Goal: Information Seeking & Learning: Learn about a topic

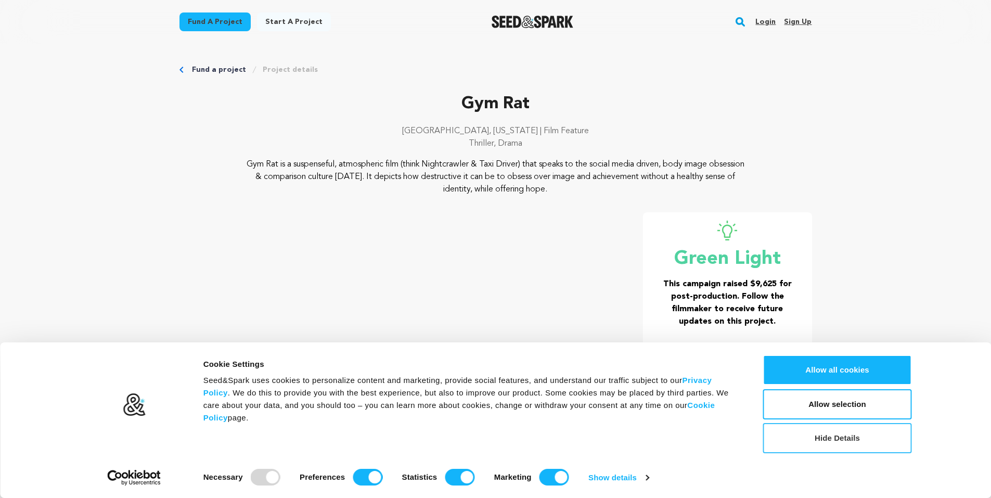
click at [855, 441] on button "Hide Details" at bounding box center [837, 438] width 149 height 30
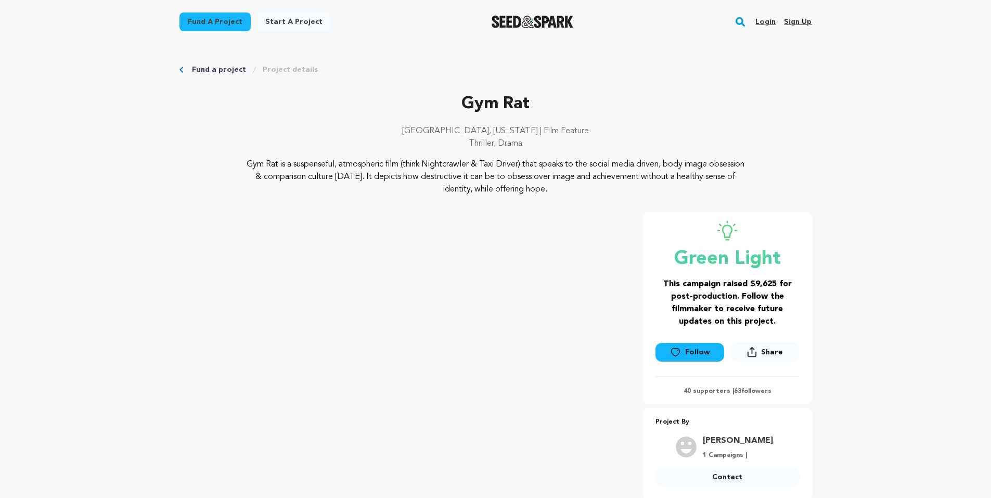
drag, startPoint x: 306, startPoint y: 179, endPoint x: 375, endPoint y: 181, distance: 69.2
click at [373, 182] on p "Gym Rat is a suspenseful, atmospheric film (think Nightcrawler & Taxi Driver) t…" at bounding box center [495, 176] width 506 height 37
click at [429, 178] on p "Gym Rat is a suspenseful, atmospheric film (think Nightcrawler & Taxi Driver) t…" at bounding box center [495, 176] width 506 height 37
drag, startPoint x: 462, startPoint y: 176, endPoint x: 599, endPoint y: 181, distance: 136.4
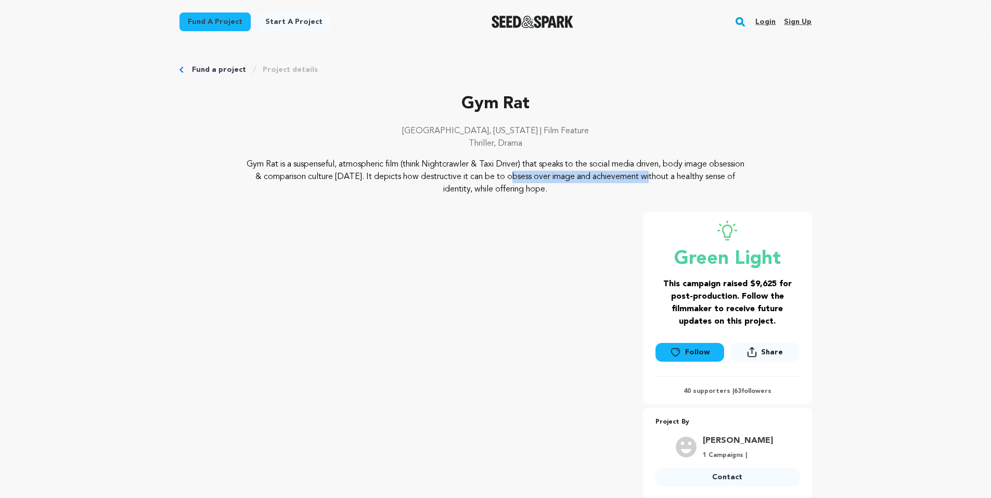
click at [590, 181] on p "Gym Rat is a suspenseful, atmospheric film (think Nightcrawler & Taxi Driver) t…" at bounding box center [495, 176] width 506 height 37
drag, startPoint x: 626, startPoint y: 182, endPoint x: 675, endPoint y: 177, distance: 49.6
click at [626, 182] on p "Gym Rat is a suspenseful, atmospheric film (think Nightcrawler & Taxi Driver) t…" at bounding box center [495, 176] width 506 height 37
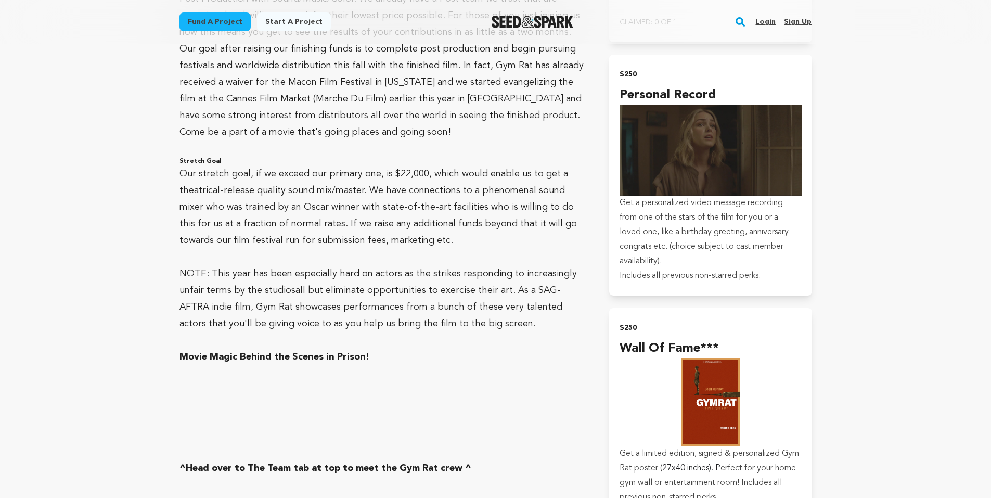
scroll to position [2601, 0]
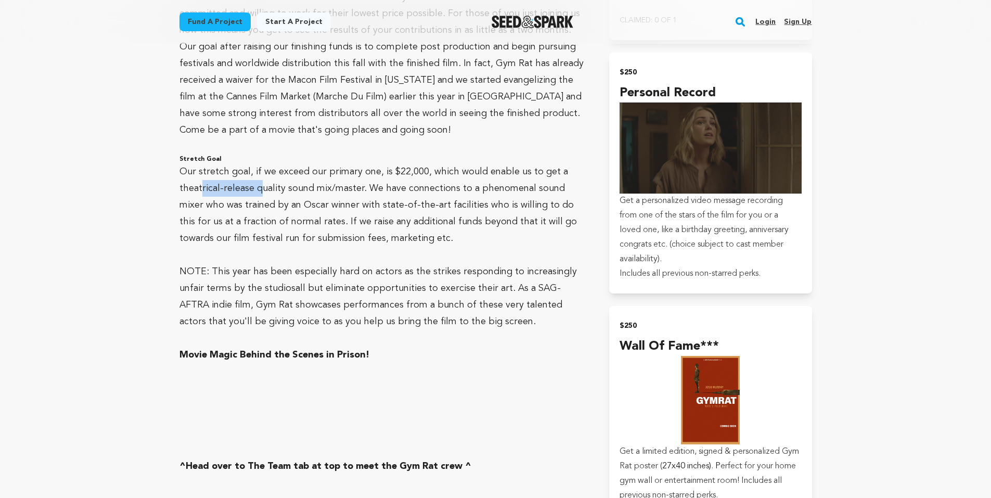
drag, startPoint x: 199, startPoint y: 138, endPoint x: 289, endPoint y: 138, distance: 89.5
click at [285, 163] on p "Our stretch goal, if we exceed our primary one, is $22,000, which would enable …" at bounding box center [381, 204] width 405 height 83
click at [319, 163] on p "Our stretch goal, if we exceed our primary one, is $22,000, which would enable …" at bounding box center [381, 204] width 405 height 83
drag, startPoint x: 388, startPoint y: 139, endPoint x: 525, endPoint y: 137, distance: 137.9
click at [514, 163] on p "Our stretch goal, if we exceed our primary one, is $22,000, which would enable …" at bounding box center [381, 204] width 405 height 83
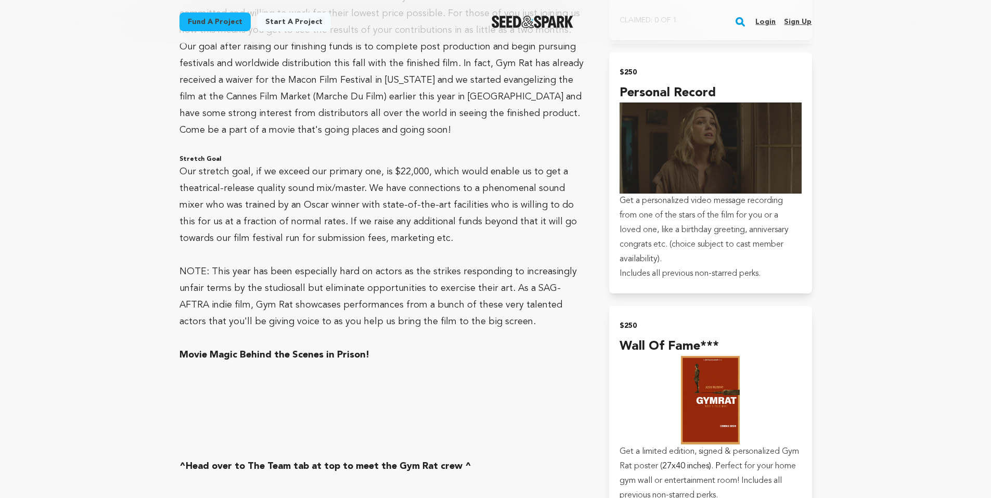
click at [551, 163] on p "Our stretch goal, if we exceed our primary one, is $22,000, which would enable …" at bounding box center [381, 204] width 405 height 83
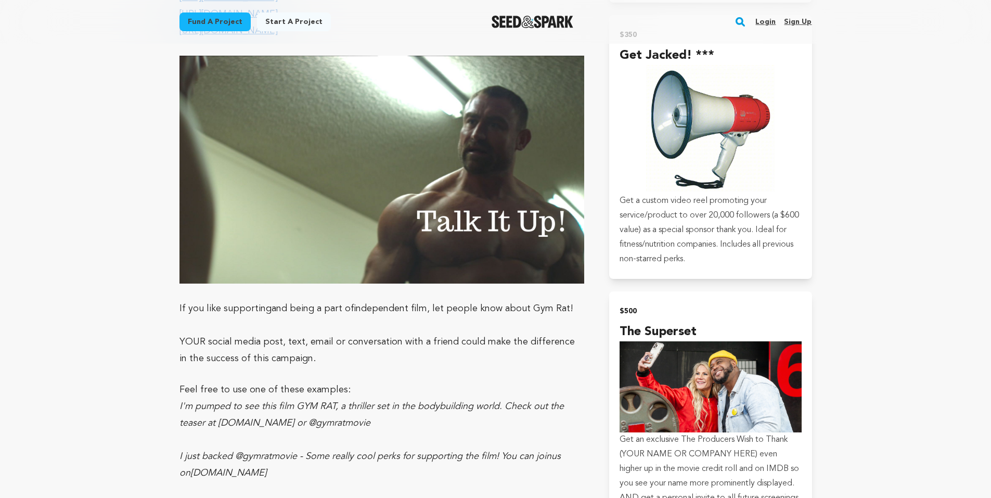
scroll to position [3554, 0]
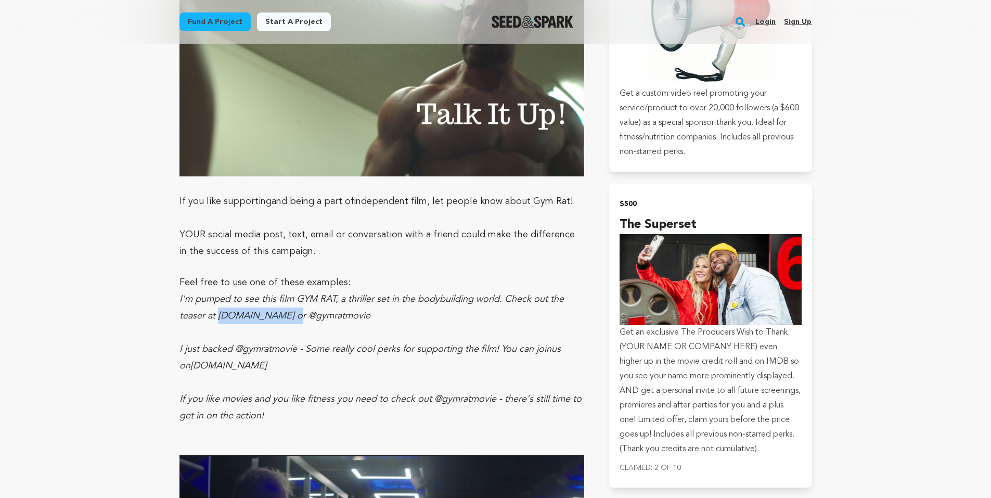
drag, startPoint x: 219, startPoint y: 266, endPoint x: 294, endPoint y: 264, distance: 74.9
click at [294, 294] on em "I'm pumped to see this film GYM RAT, a thriller set in the bodybuilding world. …" at bounding box center [371, 307] width 384 height 26
copy em "[DOMAIN_NAME]"
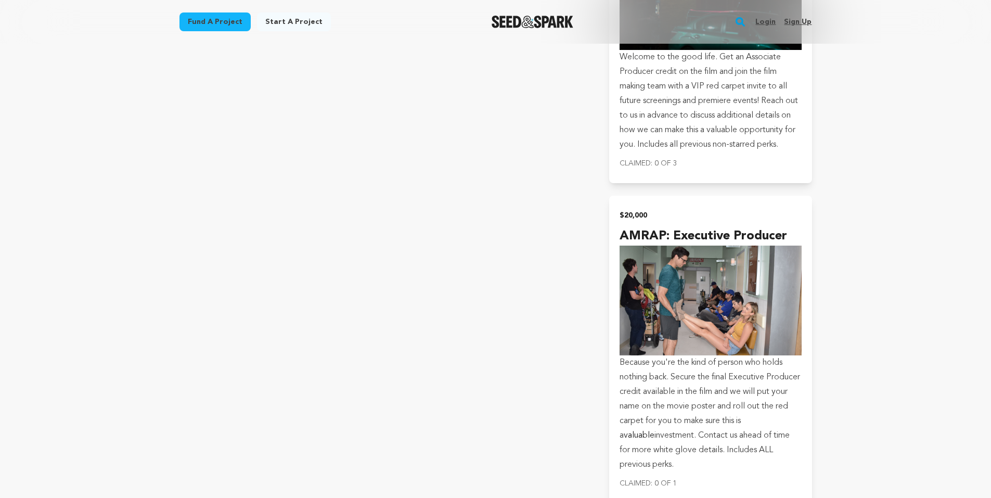
scroll to position [0, 0]
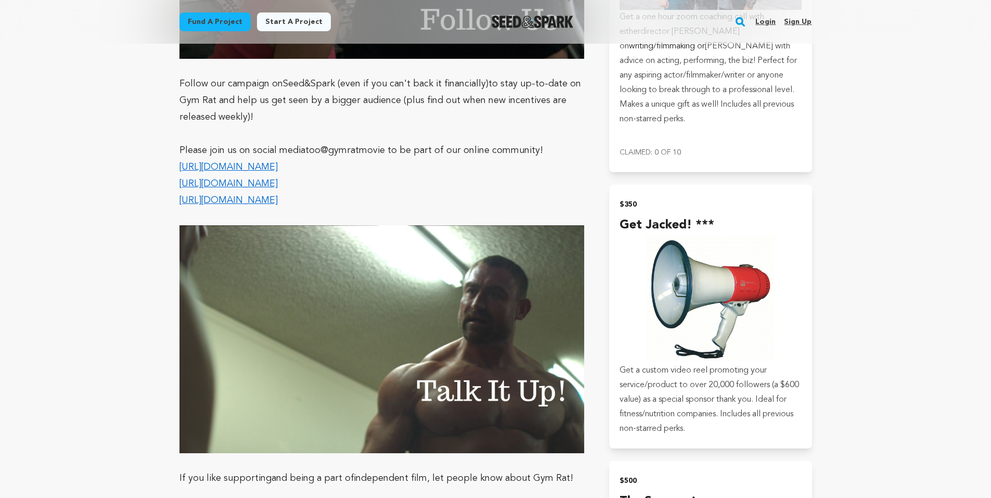
scroll to position [2844, 0]
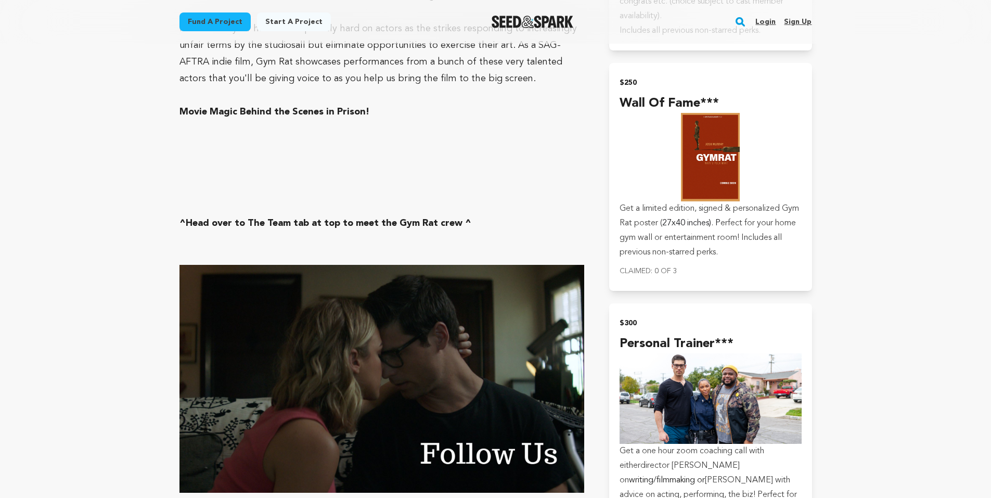
click at [144, 212] on main "Fund a project Start a project Search Login Sign up Start a project" at bounding box center [495, 30] width 991 height 5749
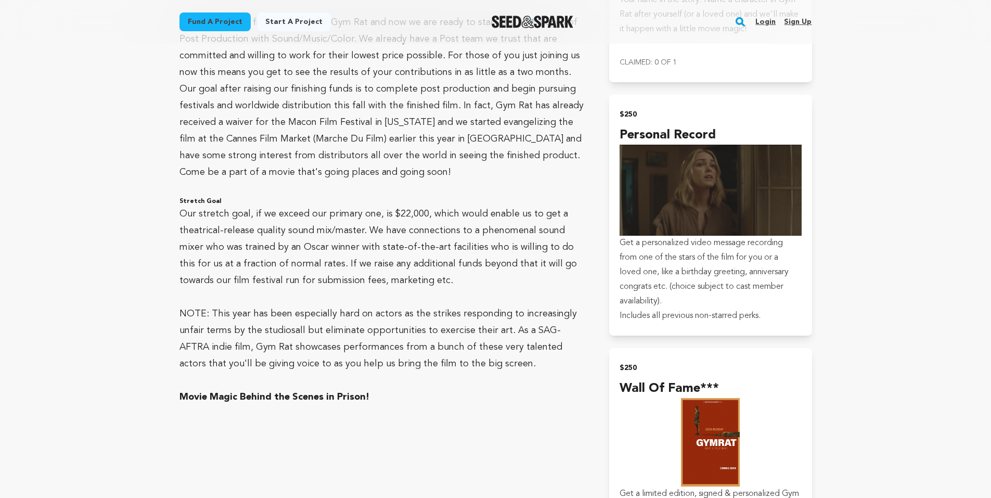
scroll to position [2584, 0]
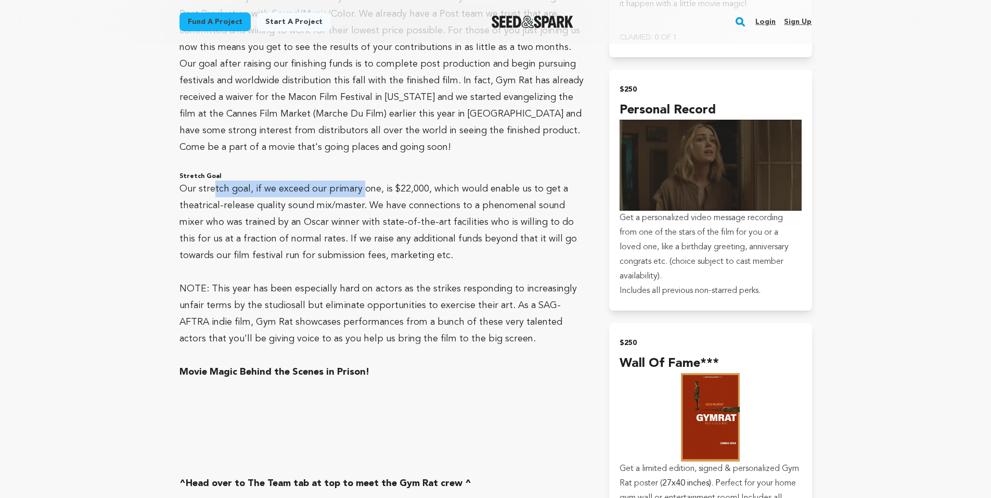
drag, startPoint x: 212, startPoint y: 143, endPoint x: 369, endPoint y: 145, distance: 157.6
click at [366, 180] on p "Our stretch goal, if we exceed our primary one, is $22,000, which would enable …" at bounding box center [381, 221] width 405 height 83
click at [382, 180] on p "Our stretch goal, if we exceed our primary one, is $22,000, which would enable …" at bounding box center [381, 221] width 405 height 83
drag, startPoint x: 220, startPoint y: 141, endPoint x: 327, endPoint y: 145, distance: 107.7
click at [295, 180] on p "Our stretch goal, if we exceed our primary one, is $22,000, which would enable …" at bounding box center [381, 221] width 405 height 83
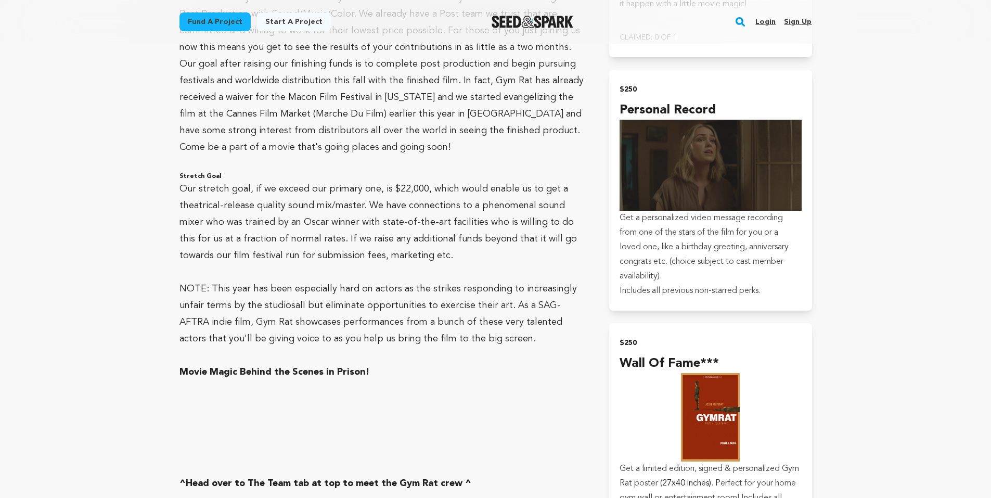
click at [350, 180] on p "Our stretch goal, if we exceed our primary one, is $22,000, which would enable …" at bounding box center [381, 221] width 405 height 83
drag, startPoint x: 318, startPoint y: 141, endPoint x: 402, endPoint y: 148, distance: 84.1
click at [323, 180] on p "Our stretch goal, if we exceed our primary one, is $22,000, which would enable …" at bounding box center [381, 221] width 405 height 83
drag, startPoint x: 412, startPoint y: 134, endPoint x: 531, endPoint y: 138, distance: 118.2
click at [452, 180] on p "Our stretch goal, if we exceed our primary one, is $22,000, which would enable …" at bounding box center [381, 221] width 405 height 83
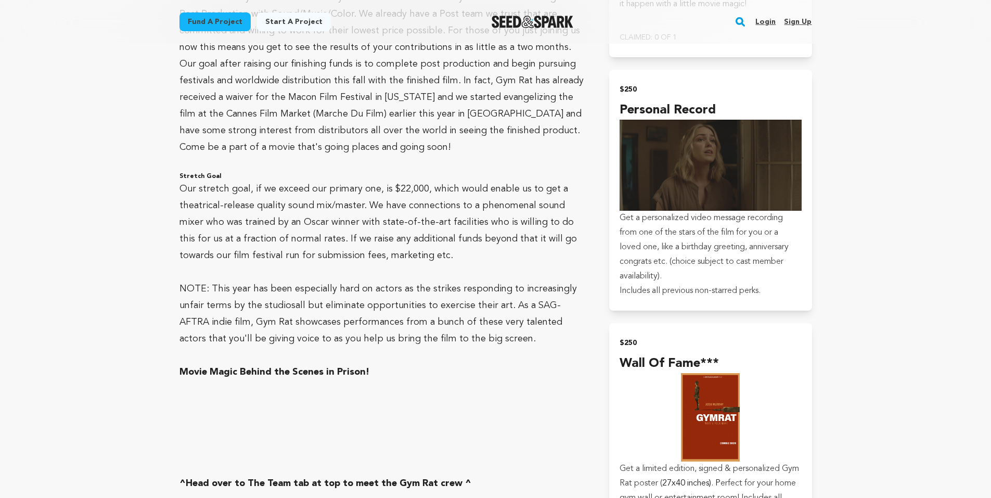
click at [539, 180] on p "Our stretch goal, if we exceed our primary one, is $22,000, which would enable …" at bounding box center [381, 221] width 405 height 83
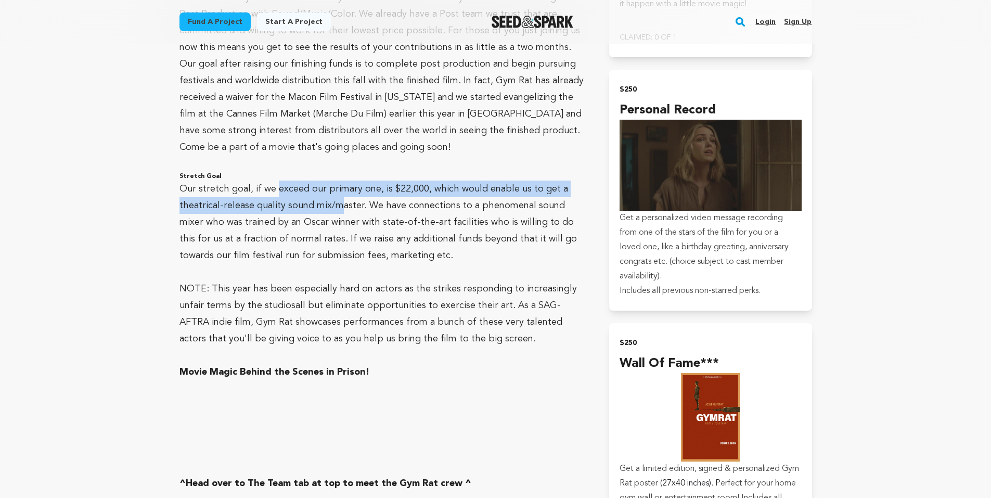
drag, startPoint x: 277, startPoint y: 144, endPoint x: 380, endPoint y: 161, distance: 104.3
click at [358, 180] on p "Our stretch goal, if we exceed our primary one, is $22,000, which would enable …" at bounding box center [381, 221] width 405 height 83
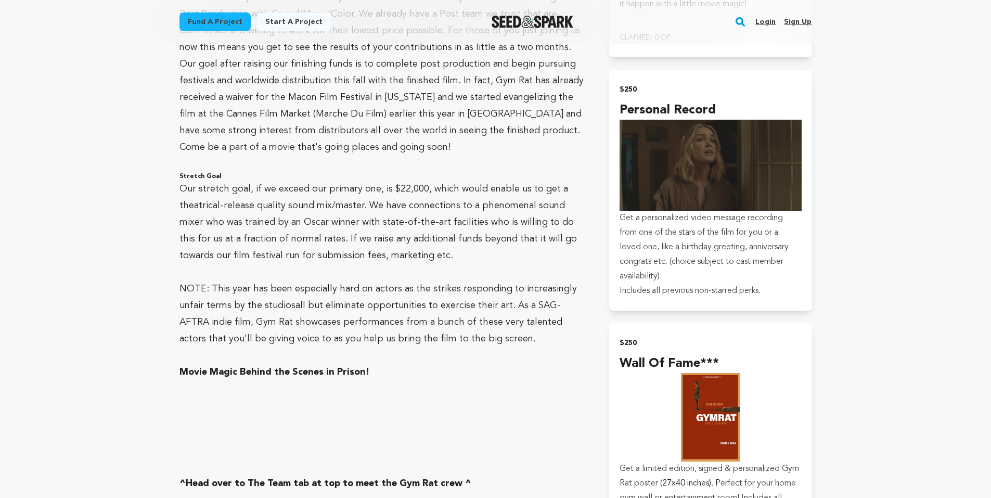
drag, startPoint x: 401, startPoint y: 161, endPoint x: 410, endPoint y: 162, distance: 9.9
click at [401, 180] on p "Our stretch goal, if we exceed our primary one, is $22,000, which would enable …" at bounding box center [381, 221] width 405 height 83
drag, startPoint x: 398, startPoint y: 152, endPoint x: 579, endPoint y: 152, distance: 181.0
click at [557, 180] on p "Our stretch goal, if we exceed our primary one, is $22,000, which would enable …" at bounding box center [381, 221] width 405 height 83
click at [560, 180] on p "Our stretch goal, if we exceed our primary one, is $22,000, which would enable …" at bounding box center [381, 221] width 405 height 83
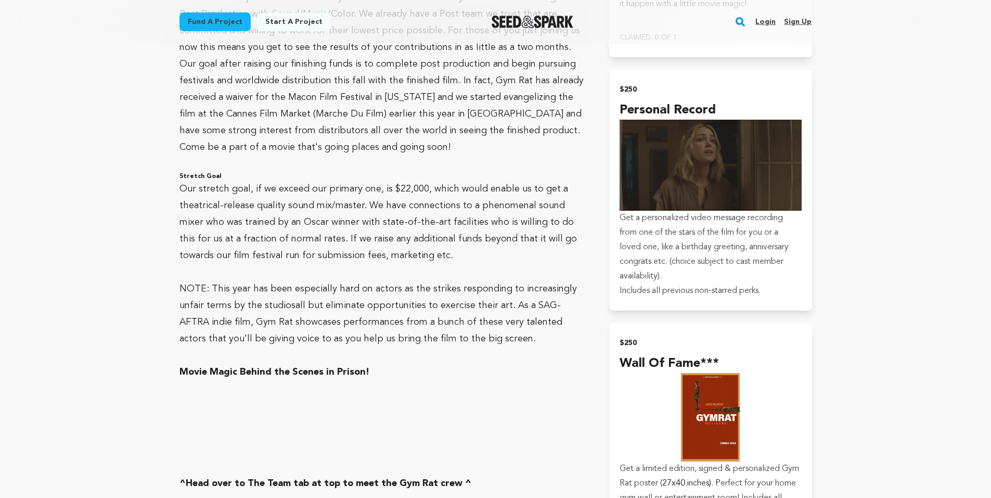
drag, startPoint x: 447, startPoint y: 156, endPoint x: 346, endPoint y: 163, distance: 101.7
click at [447, 180] on p "Our stretch goal, if we exceed our primary one, is $22,000, which would enable …" at bounding box center [381, 221] width 405 height 83
drag, startPoint x: 191, startPoint y: 172, endPoint x: 322, endPoint y: 166, distance: 131.2
click at [272, 180] on p "Our stretch goal, if we exceed our primary one, is $22,000, which would enable …" at bounding box center [381, 221] width 405 height 83
click at [329, 180] on p "Our stretch goal, if we exceed our primary one, is $22,000, which would enable …" at bounding box center [381, 221] width 405 height 83
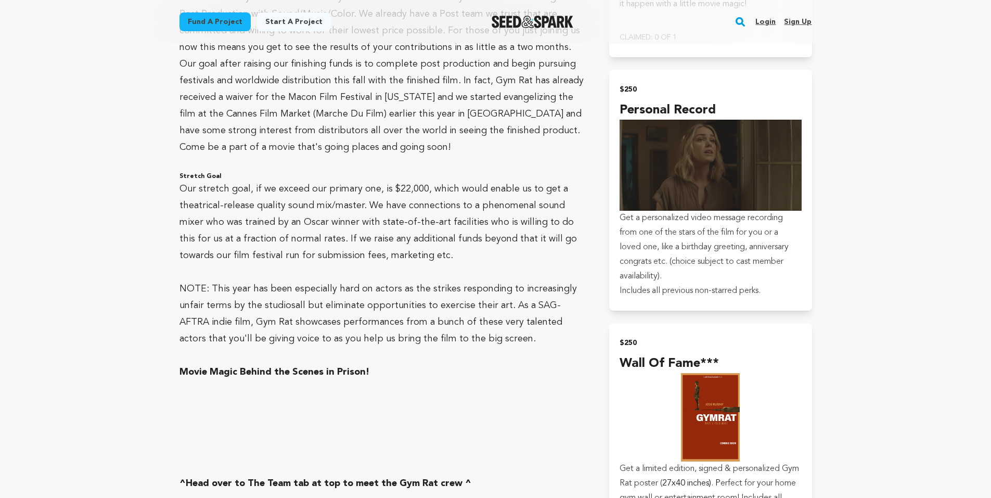
click at [377, 204] on p "Our stretch goal, if we exceed our primary one, is $22,000, which would enable …" at bounding box center [381, 221] width 405 height 83
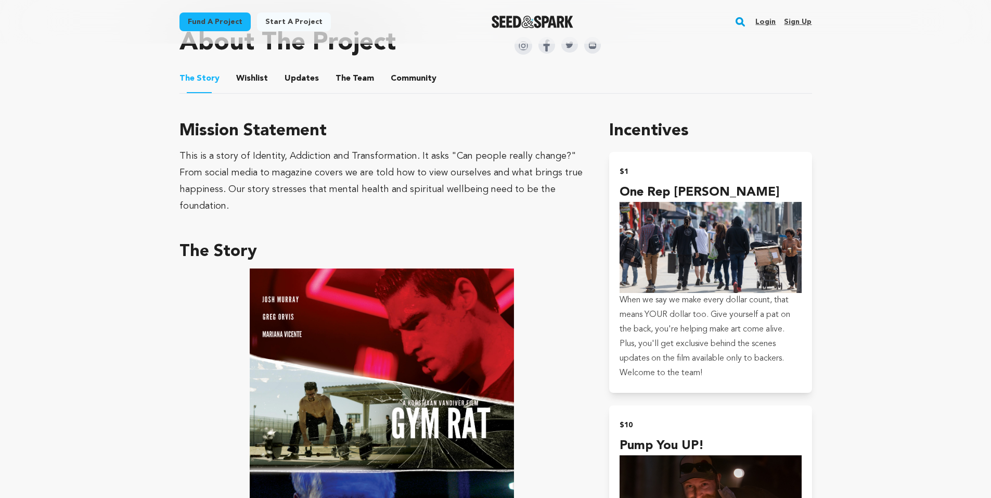
scroll to position [417, 0]
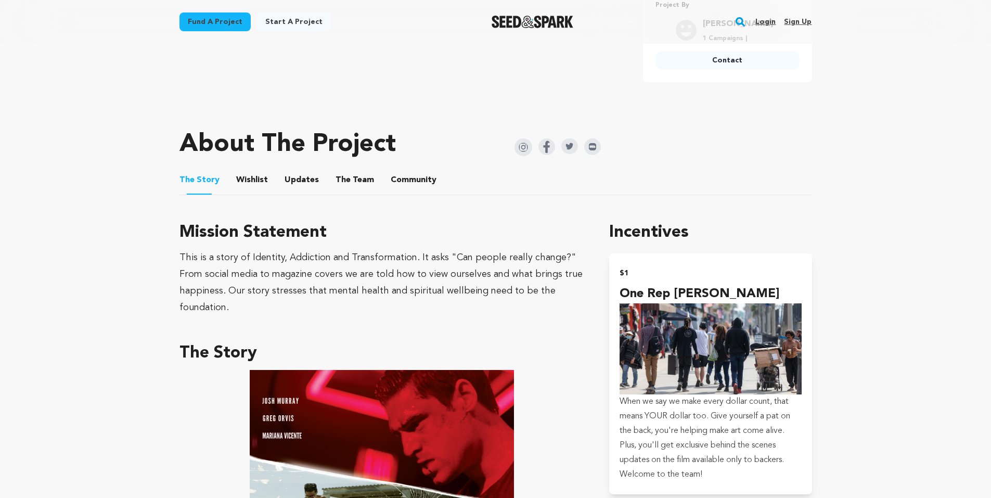
click at [294, 177] on button "Updates" at bounding box center [301, 182] width 25 height 25
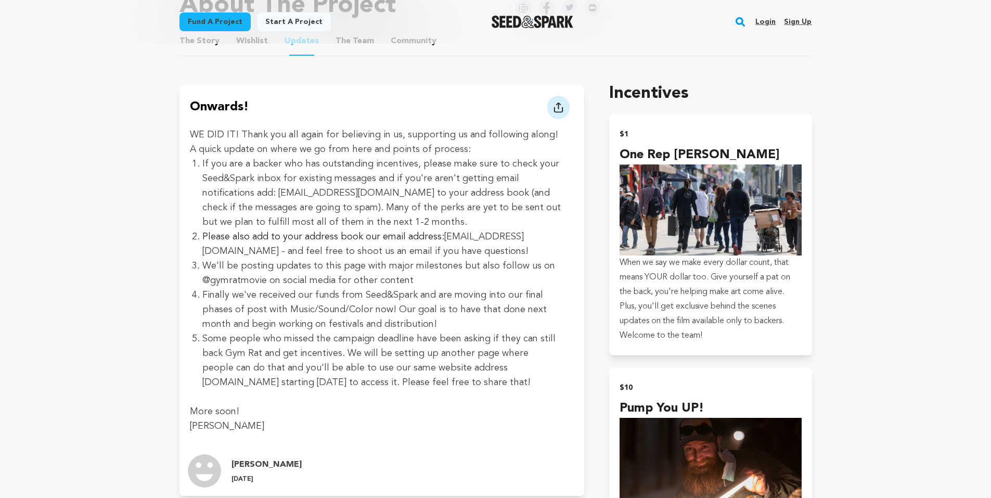
scroll to position [590, 0]
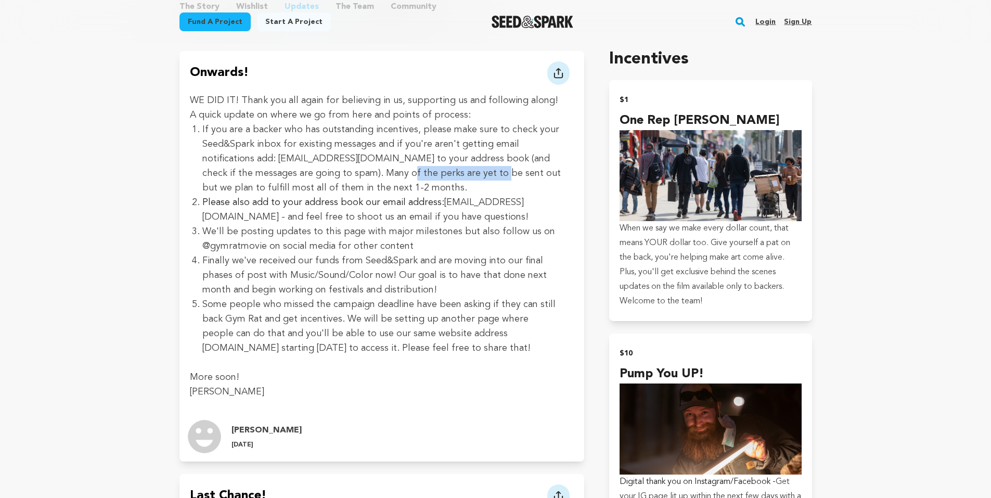
drag, startPoint x: 369, startPoint y: 169, endPoint x: 475, endPoint y: 171, distance: 106.7
click at [471, 171] on li "If you are a backer who has outstanding incentives, please make sure to check y…" at bounding box center [381, 158] width 359 height 73
click at [509, 171] on li "If you are a backer who has outstanding incentives, please make sure to check y…" at bounding box center [381, 158] width 359 height 73
drag, startPoint x: 462, startPoint y: 176, endPoint x: 564, endPoint y: 174, distance: 101.5
click at [556, 174] on li "If you are a backer who has outstanding incentives, please make sure to check y…" at bounding box center [381, 158] width 359 height 73
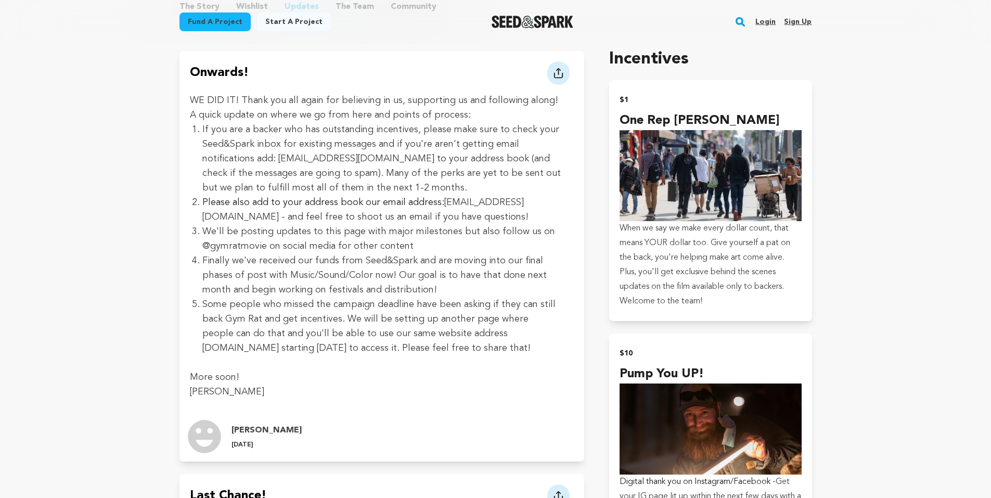
click at [275, 177] on li "If you are a backer who has outstanding incentives, please make sure to check y…" at bounding box center [381, 158] width 359 height 73
drag, startPoint x: 227, startPoint y: 190, endPoint x: 359, endPoint y: 187, distance: 132.2
click at [349, 189] on li "If you are a backer who has outstanding incentives, please make sure to check y…" at bounding box center [381, 158] width 359 height 73
click at [374, 185] on li "If you are a backer who has outstanding incentives, please make sure to check y…" at bounding box center [381, 158] width 359 height 73
drag, startPoint x: 218, startPoint y: 201, endPoint x: 328, endPoint y: 209, distance: 110.0
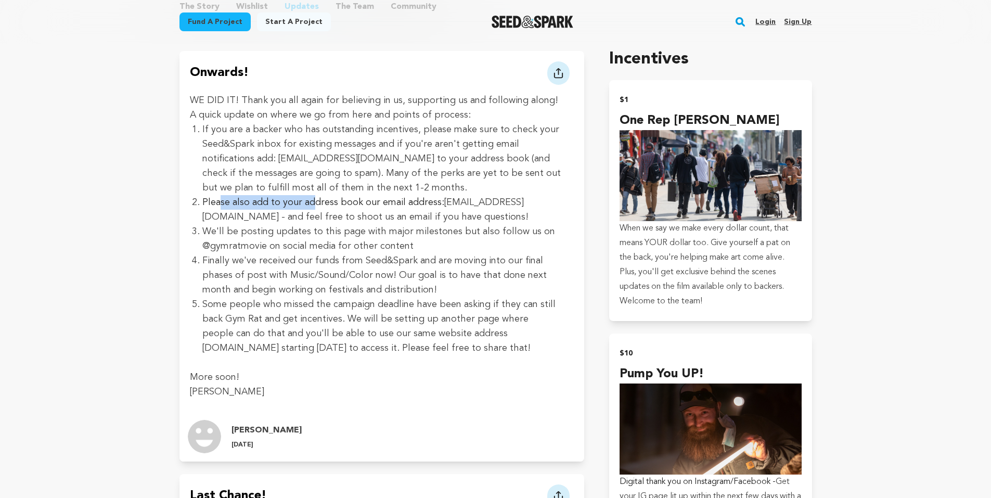
click at [325, 209] on li "Please also add to your address book our email address: gymratcasting@gmail.com…" at bounding box center [381, 209] width 359 height 29
click at [348, 201] on span "Please also add to your address book our email address:" at bounding box center [323, 202] width 242 height 9
drag, startPoint x: 278, startPoint y: 204, endPoint x: 363, endPoint y: 203, distance: 85.3
click at [345, 204] on span "Please also add to your address book our email address:" at bounding box center [323, 202] width 242 height 9
click at [364, 203] on span "Please also add to your address book our email address:" at bounding box center [323, 202] width 242 height 9
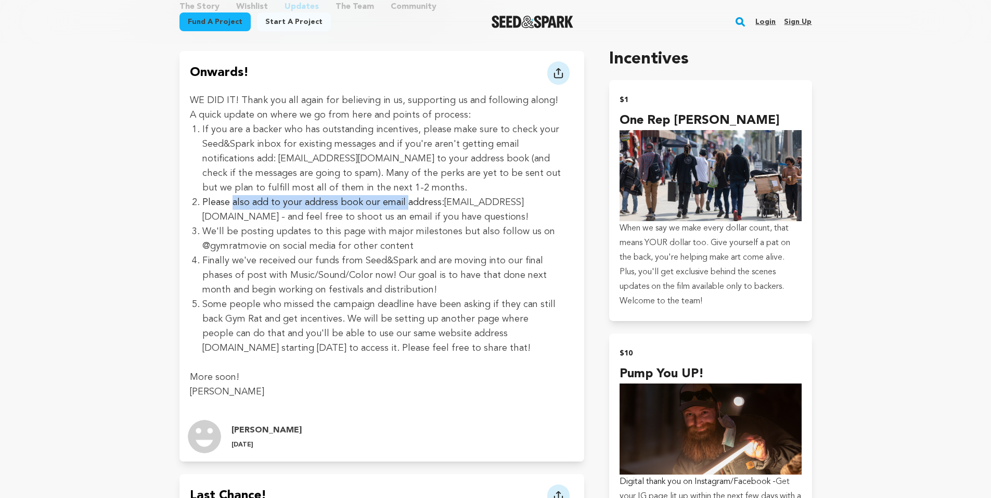
drag, startPoint x: 232, startPoint y: 205, endPoint x: 422, endPoint y: 198, distance: 190.0
click at [408, 198] on span "Please also add to your address book our email address:" at bounding box center [323, 202] width 242 height 9
drag, startPoint x: 442, startPoint y: 198, endPoint x: 451, endPoint y: 198, distance: 9.4
click at [449, 198] on li "Please also add to your address book our email address: gymratcasting@gmail.com…" at bounding box center [381, 209] width 359 height 29
click at [529, 194] on li "If you are a backer who has outstanding incentives, please make sure to check y…" at bounding box center [381, 158] width 359 height 73
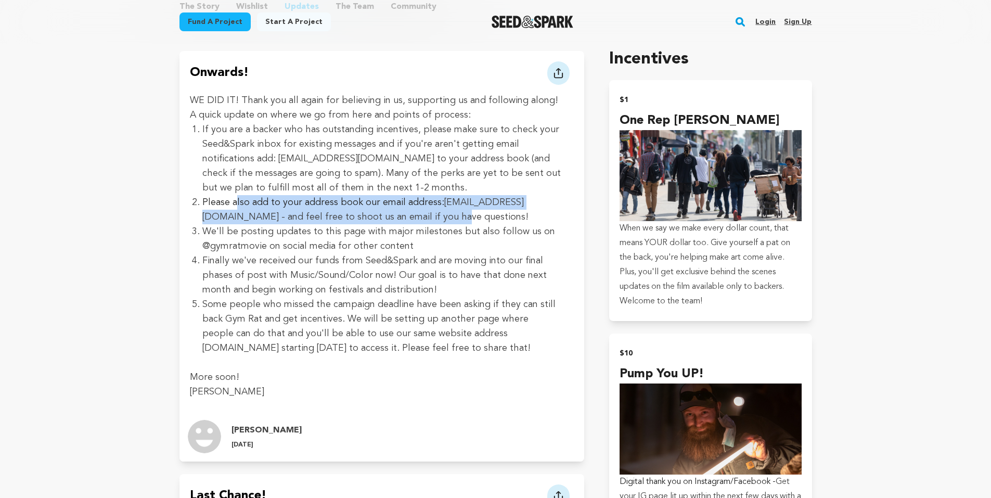
drag, startPoint x: 236, startPoint y: 207, endPoint x: 410, endPoint y: 212, distance: 174.8
click at [408, 212] on li "Please also add to your address book our email address: gymratcasting@gmail.com…" at bounding box center [381, 209] width 359 height 29
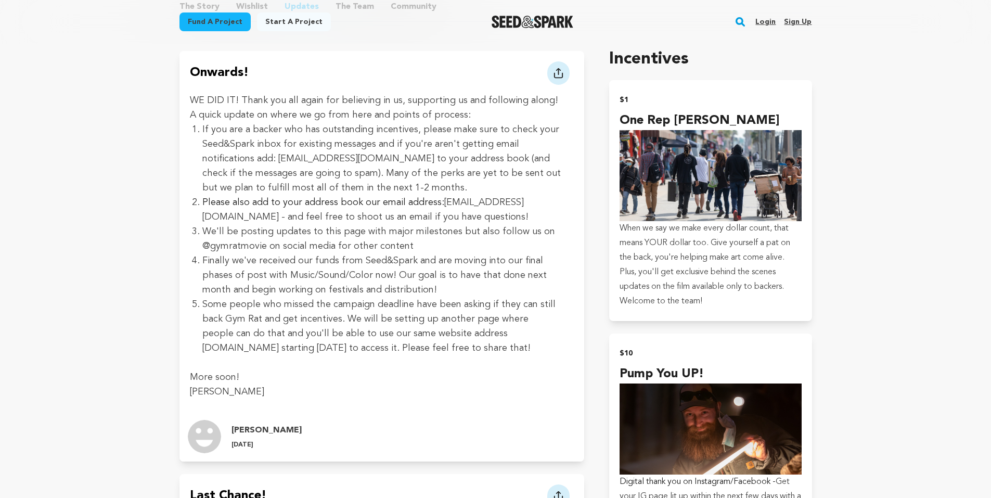
click at [423, 212] on li "Please also add to your address book our email address: gymratcasting@gmail.com…" at bounding box center [381, 209] width 359 height 29
drag, startPoint x: 442, startPoint y: 202, endPoint x: 547, endPoint y: 204, distance: 105.1
click at [547, 204] on li "Please also add to your address book our email address: gymratcasting@gmail.com…" at bounding box center [381, 209] width 359 height 29
copy li "gymratcasting@gmail.com"
click at [369, 206] on span "Please also add to your address book our email address:" at bounding box center [323, 202] width 242 height 9
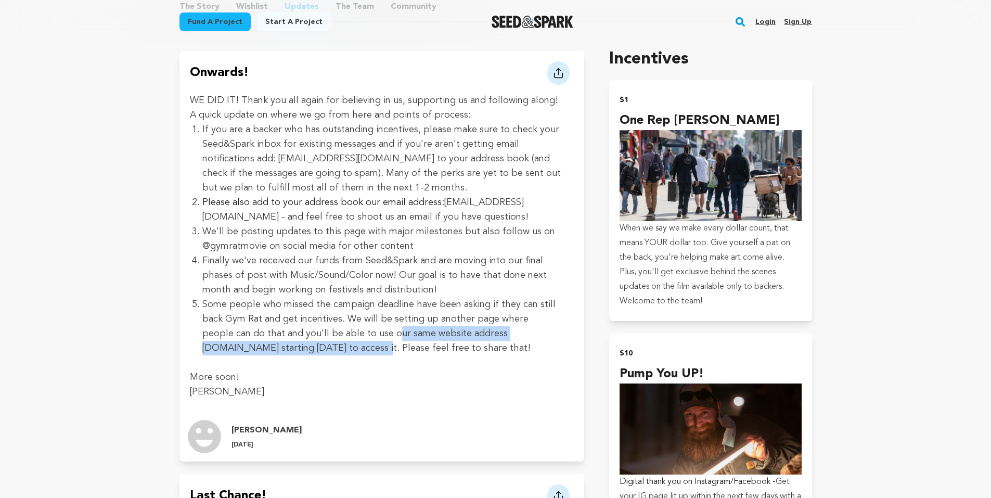
drag, startPoint x: 315, startPoint y: 343, endPoint x: 369, endPoint y: 340, distance: 54.2
click at [367, 340] on li "Some people who missed the campaign deadline have been asking if they can still…" at bounding box center [381, 326] width 359 height 58
click at [396, 337] on li "Some people who missed the campaign deadline have been asking if they can still…" at bounding box center [381, 326] width 359 height 58
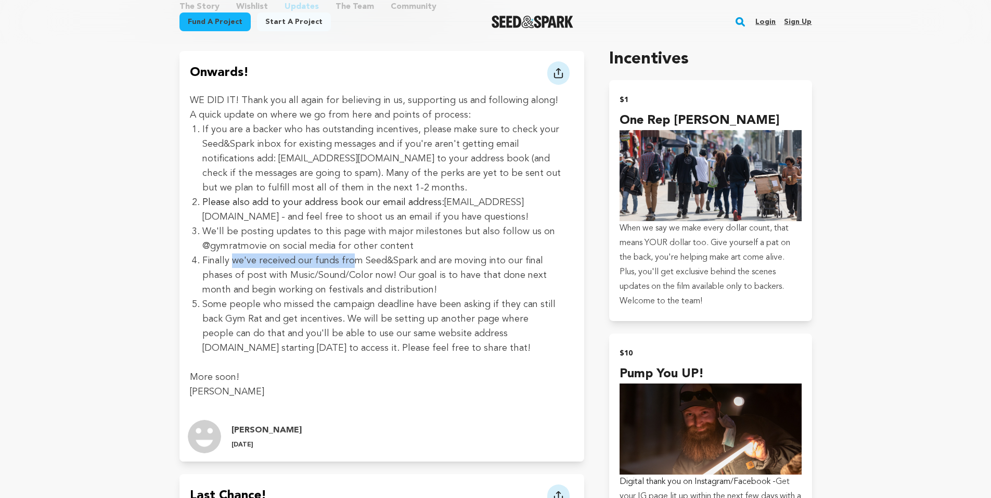
drag, startPoint x: 240, startPoint y: 260, endPoint x: 378, endPoint y: 263, distance: 137.9
click at [366, 264] on li "Finally we've received our funds from Seed&Spark and are moving into our final …" at bounding box center [381, 275] width 359 height 44
click at [435, 260] on li "Finally we've received our funds from Seed&Spark and are moving into our final …" at bounding box center [381, 275] width 359 height 44
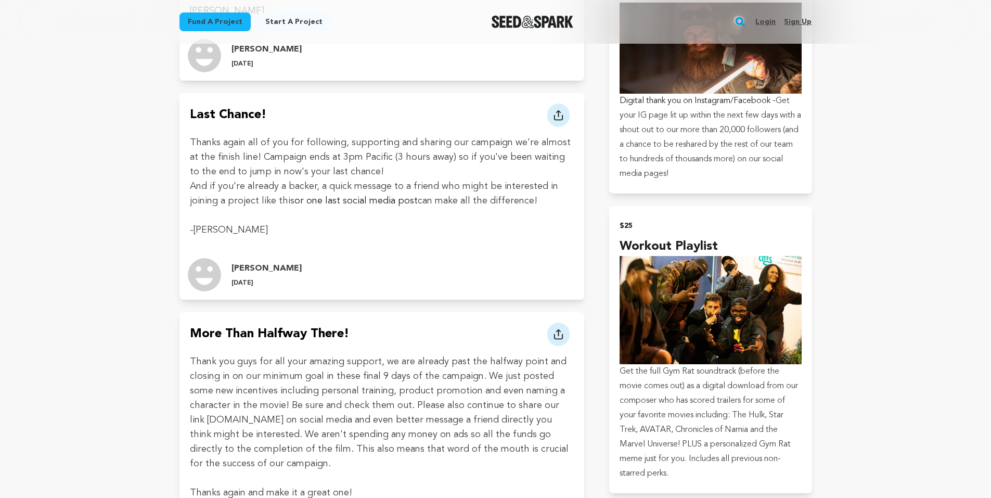
scroll to position [937, 0]
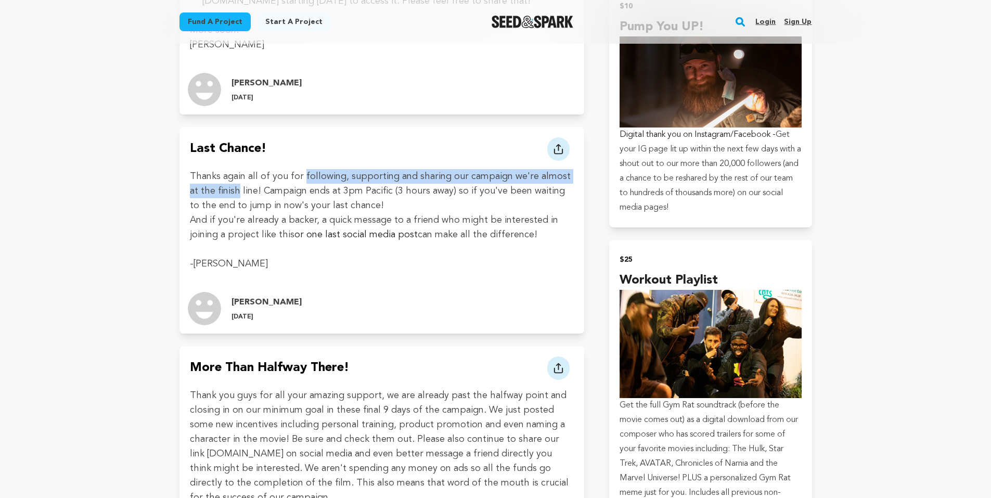
drag, startPoint x: 247, startPoint y: 188, endPoint x: 311, endPoint y: 179, distance: 65.1
click at [307, 180] on p "Thanks again all of you for following, supporting and sharing our campaign we'r…" at bounding box center [382, 191] width 384 height 44
click at [325, 185] on p "Thanks again all of you for following, supporting and sharing our campaign we'r…" at bounding box center [382, 191] width 384 height 44
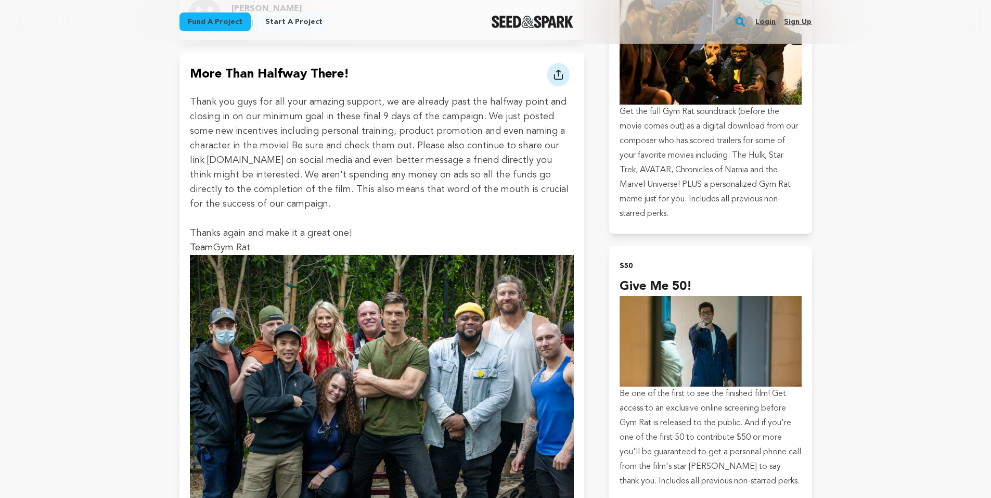
scroll to position [1197, 0]
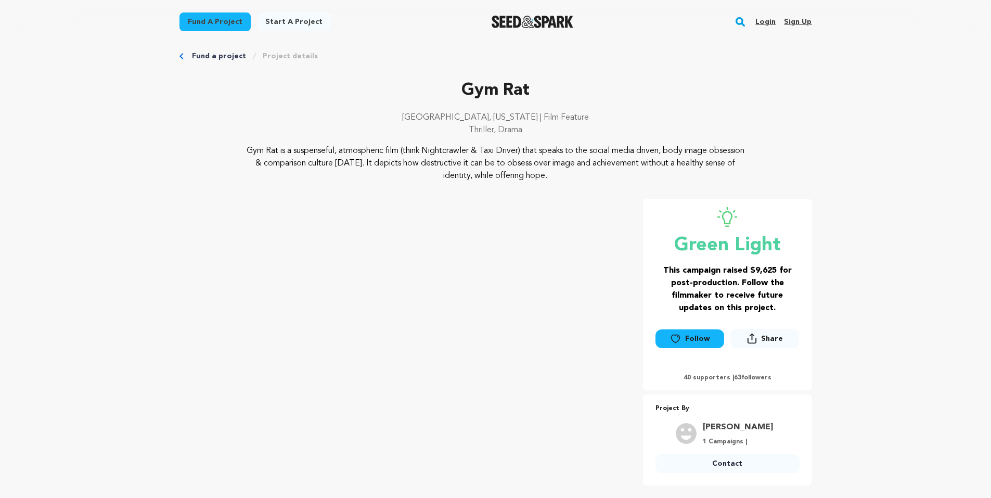
scroll to position [87, 0]
